Goal: Information Seeking & Learning: Learn about a topic

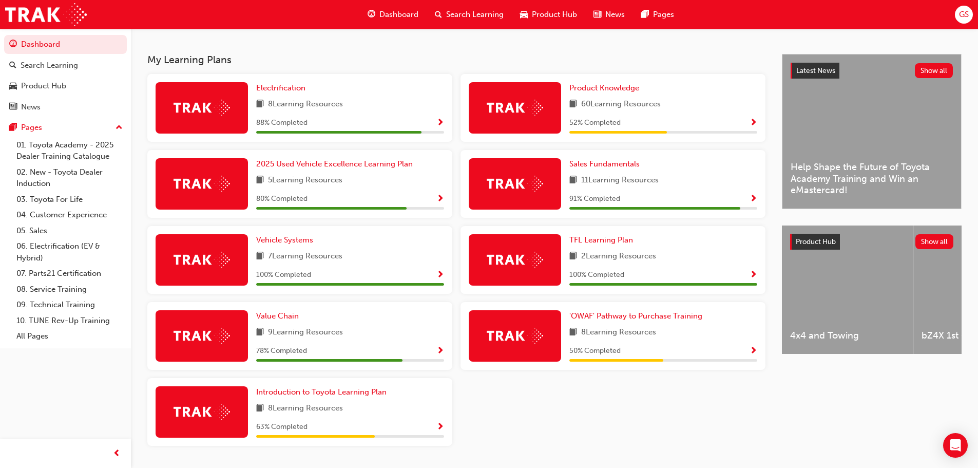
scroll to position [205, 0]
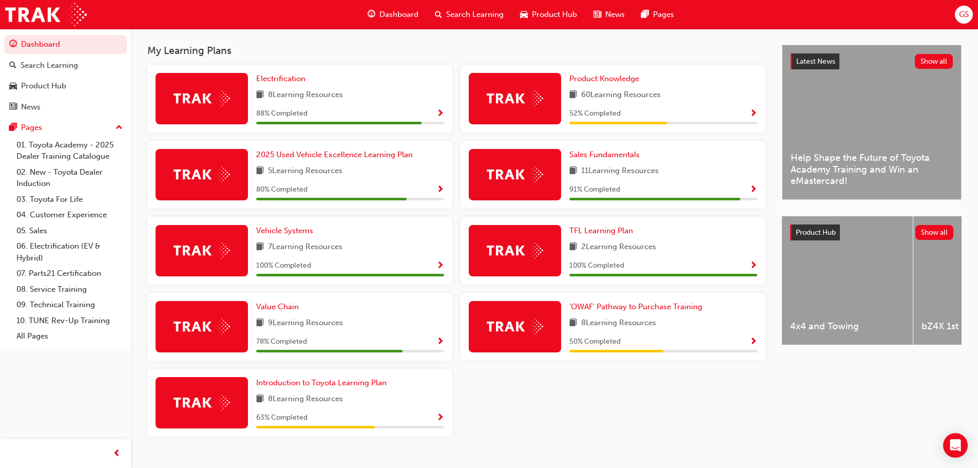
click at [754, 116] on span "Show Progress" at bounding box center [754, 113] width 8 height 9
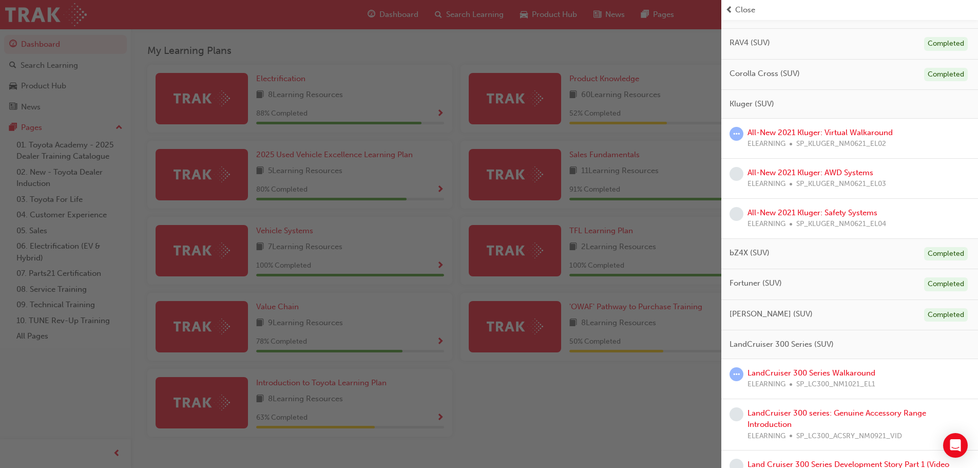
scroll to position [257, 0]
click at [800, 135] on link "All-New 2021 Kluger: Virtual Walkaround" at bounding box center [820, 133] width 145 height 9
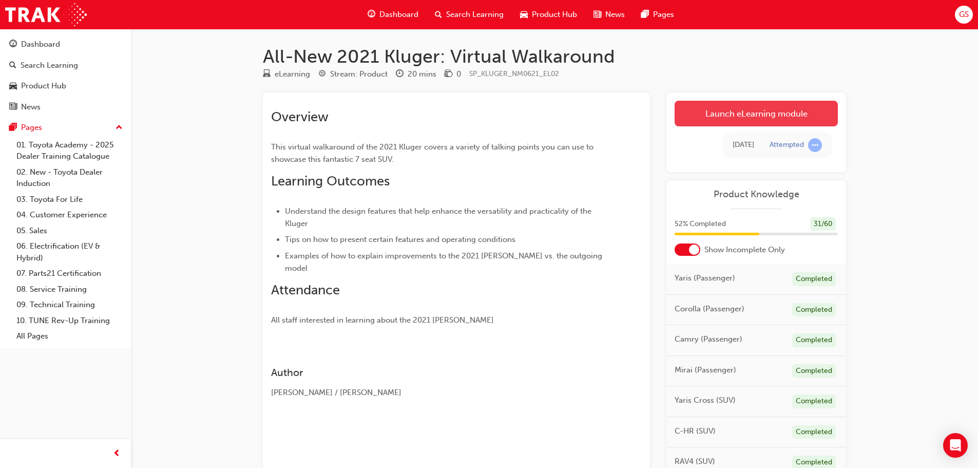
click at [752, 118] on link "Launch eLearning module" at bounding box center [756, 114] width 163 height 26
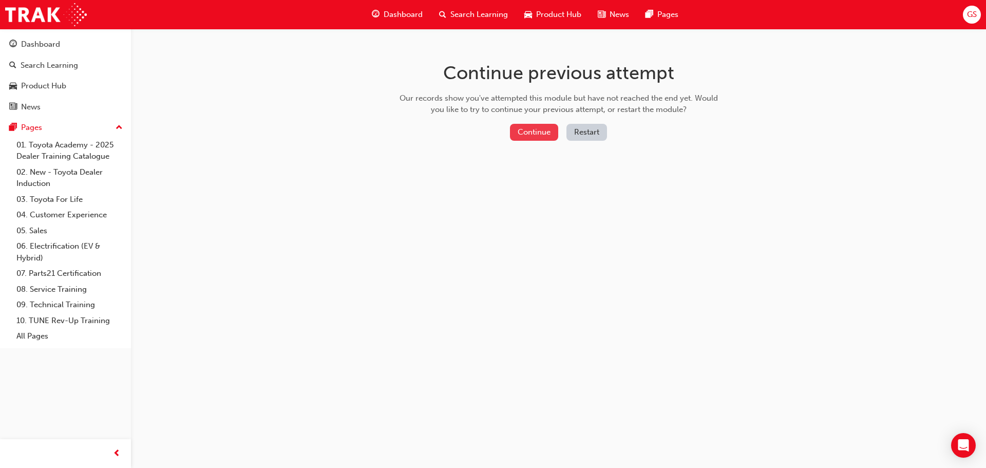
click at [539, 127] on button "Continue" at bounding box center [534, 132] width 48 height 17
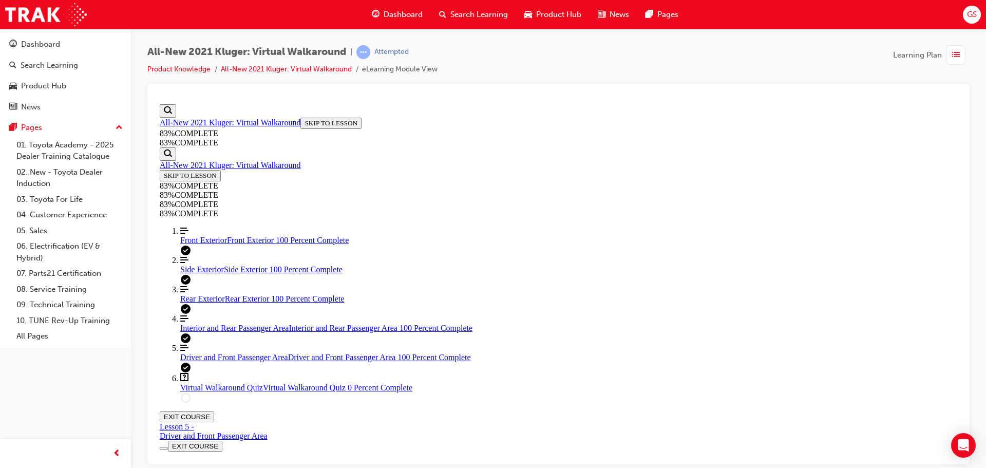
scroll to position [35, 0]
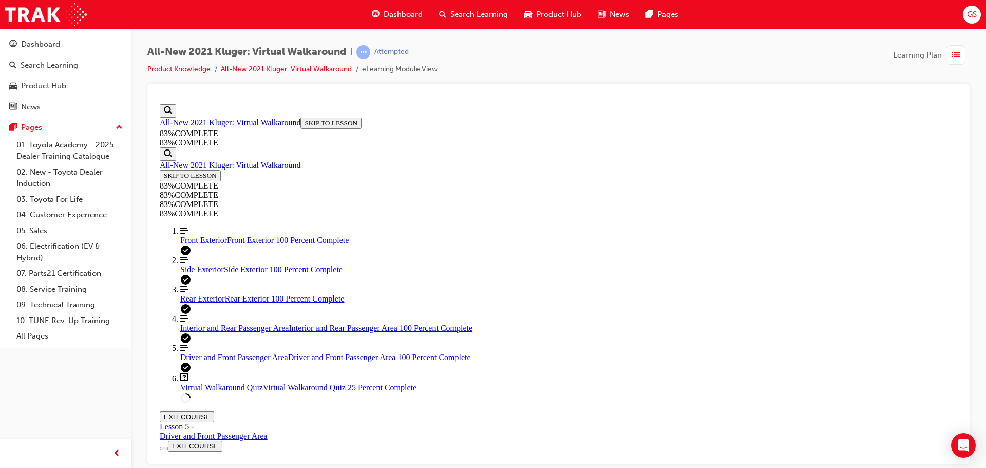
scroll to position [140, 0]
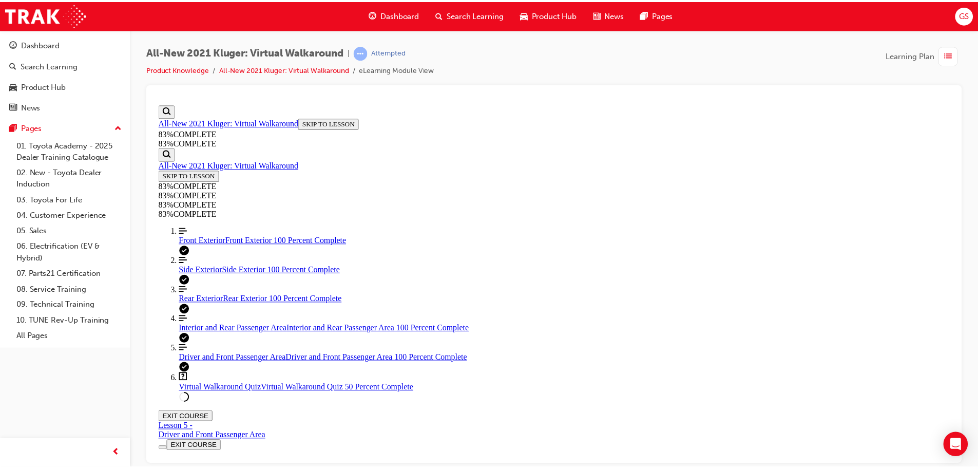
scroll to position [134, 0]
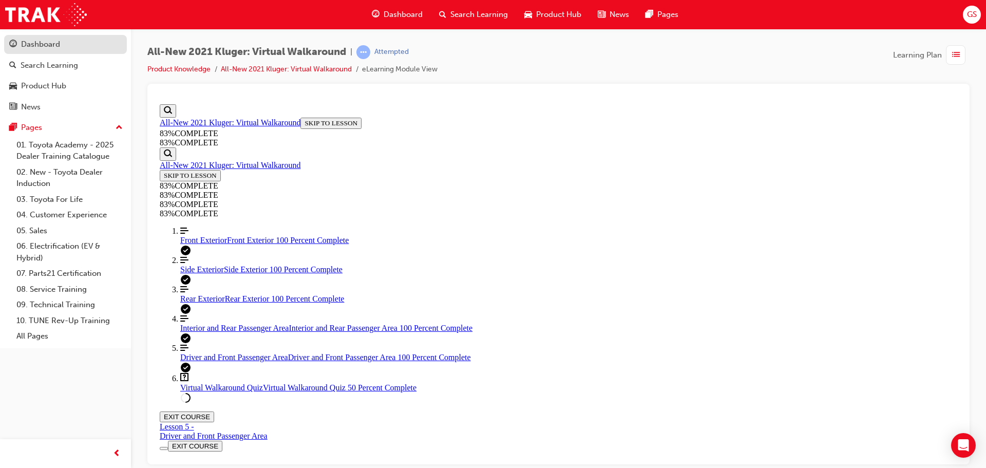
click at [60, 40] on div "Dashboard" at bounding box center [65, 44] width 112 height 13
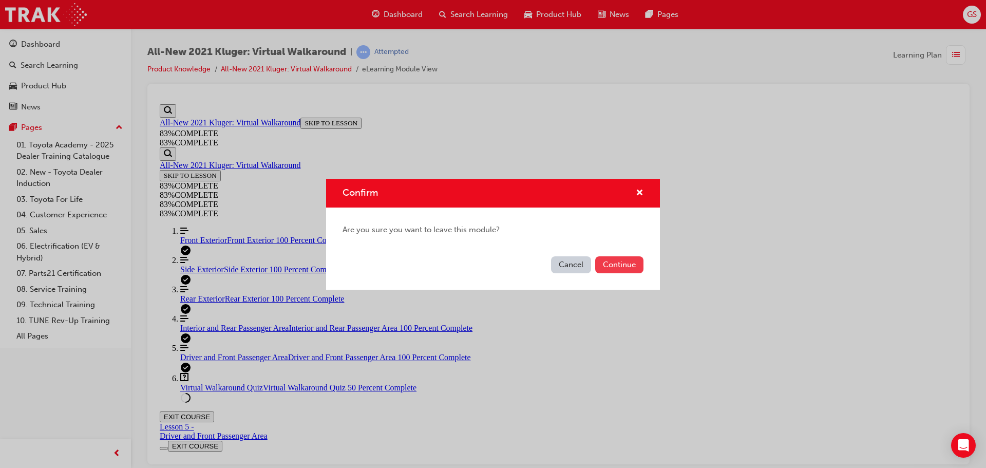
click at [634, 266] on button "Continue" at bounding box center [619, 264] width 48 height 17
